Goal: Check status

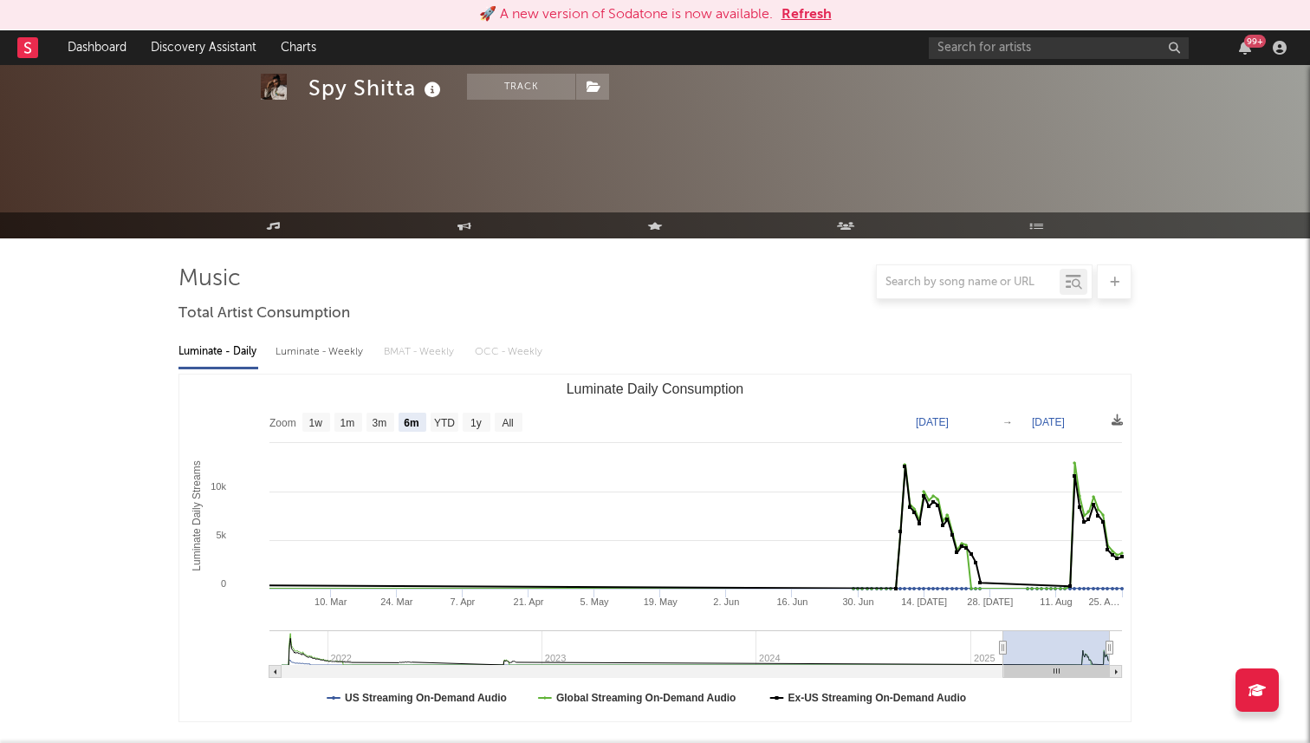
select select "6m"
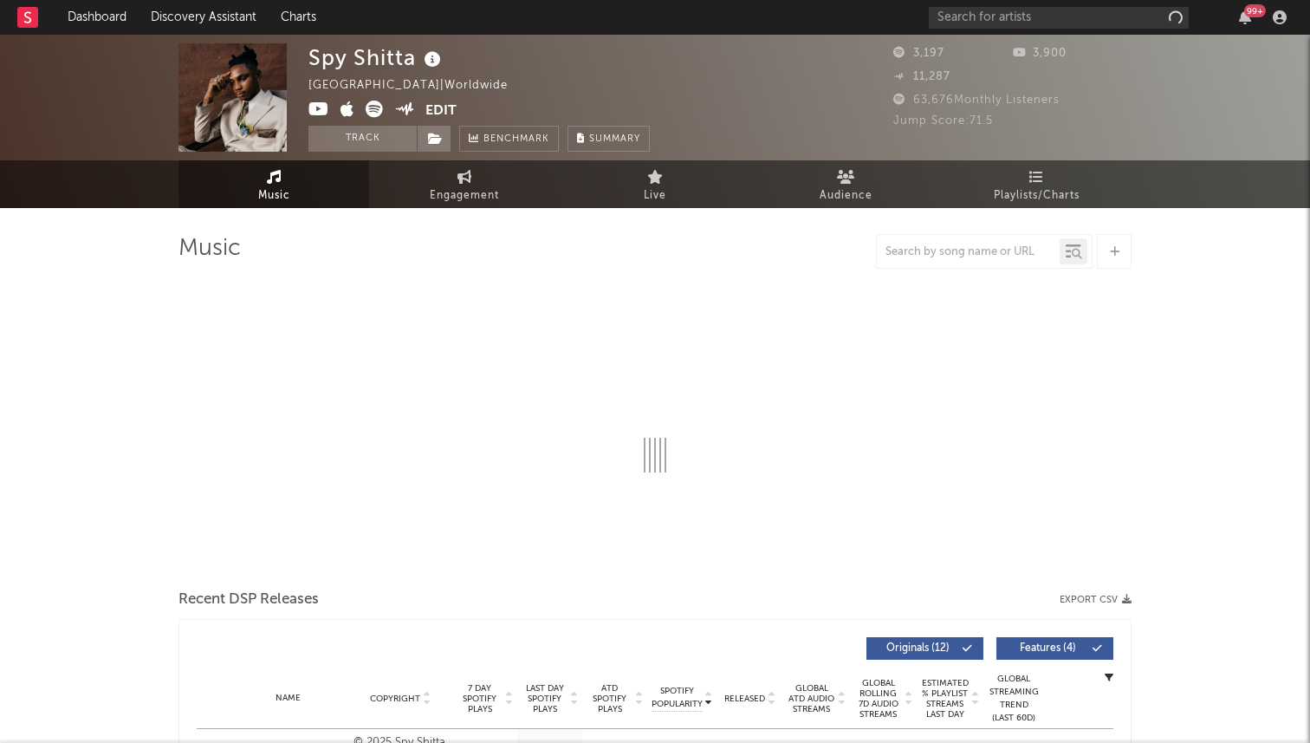
select select "6m"
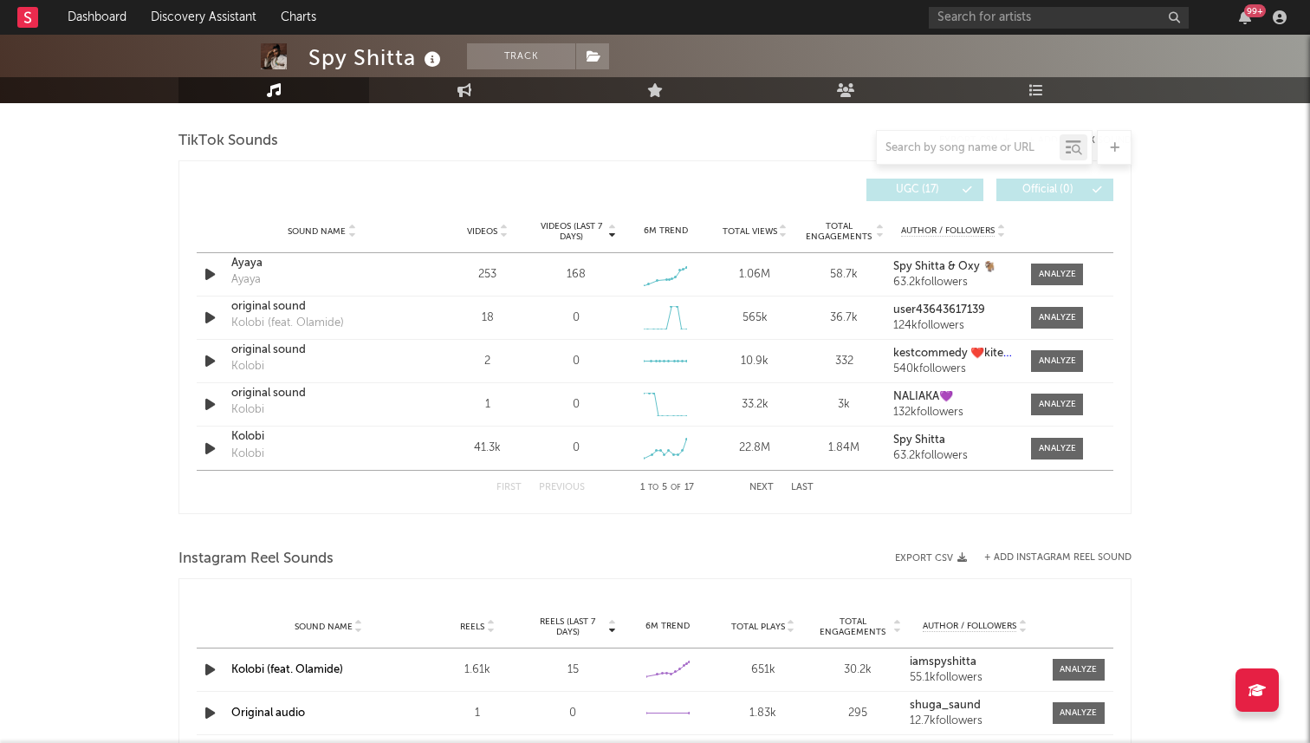
scroll to position [1038, 0]
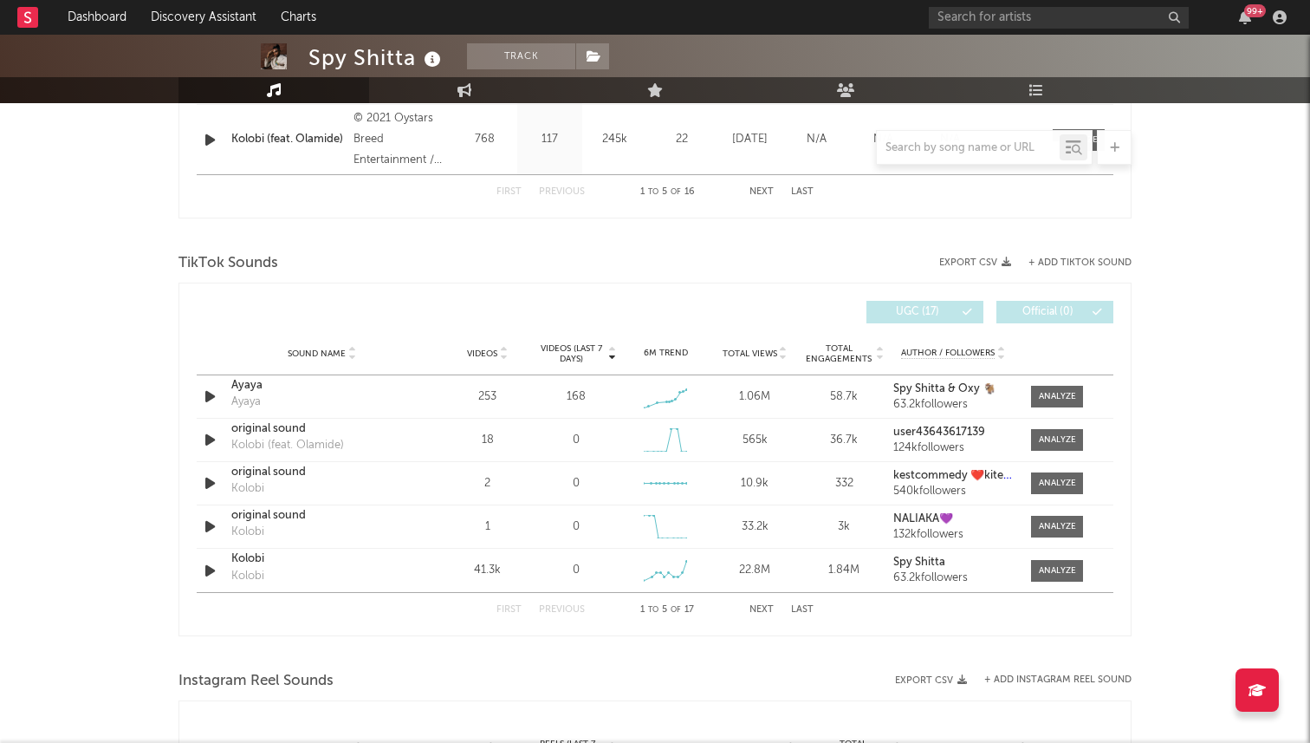
click at [761, 611] on button "Next" at bounding box center [761, 610] width 24 height 10
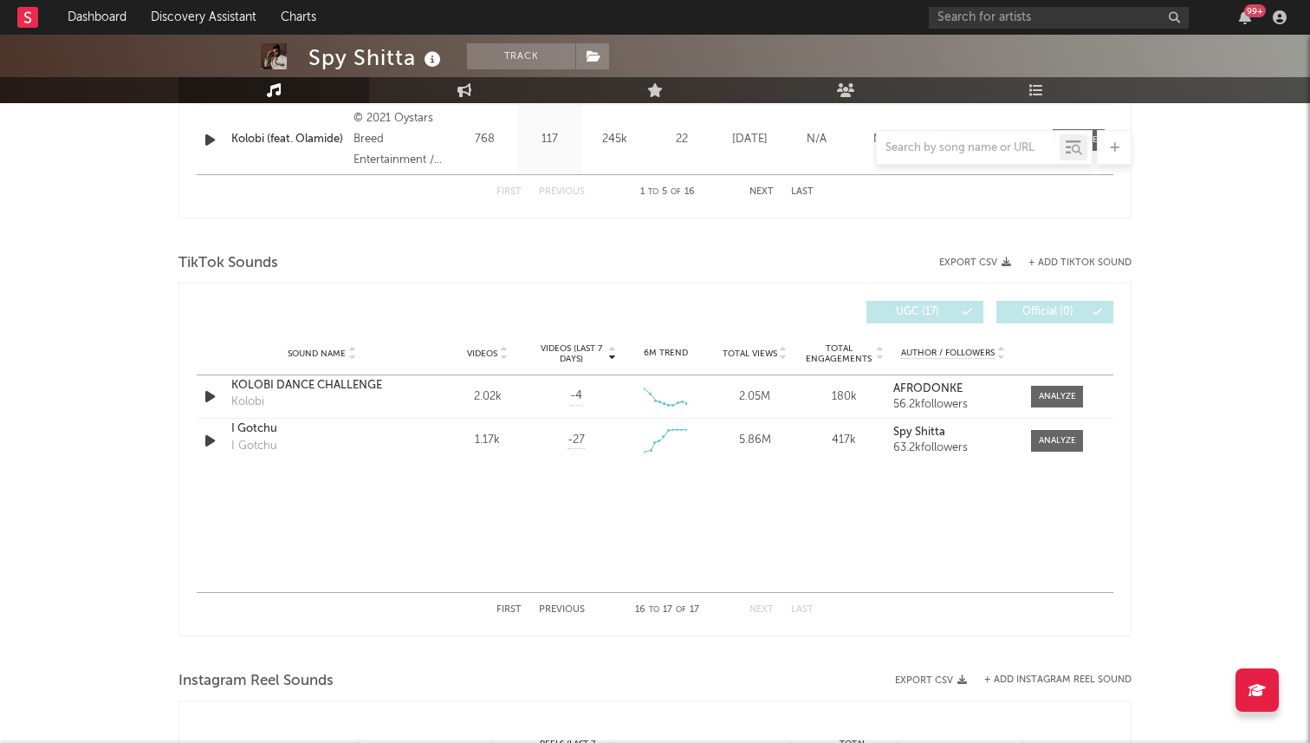
click at [516, 608] on button "First" at bounding box center [508, 610] width 25 height 10
